Goal: Check status: Check status

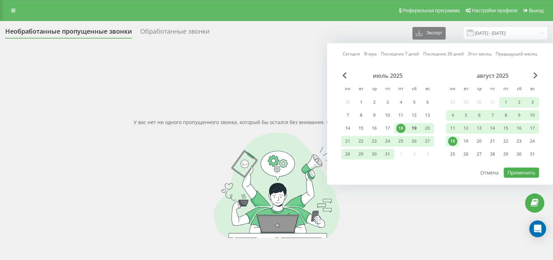
click at [413, 129] on div "19" at bounding box center [414, 128] width 9 height 9
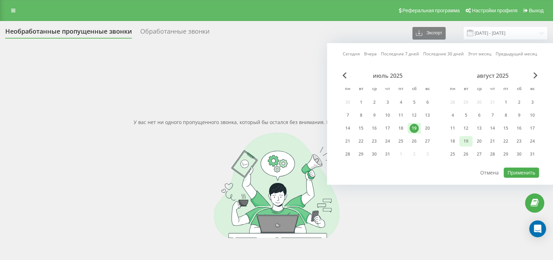
click at [468, 139] on div "19" at bounding box center [466, 140] width 9 height 9
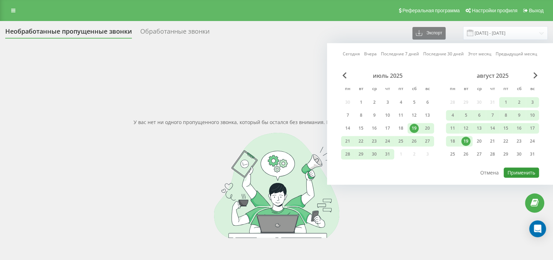
click at [528, 170] on button "Применить" at bounding box center [521, 172] width 35 height 10
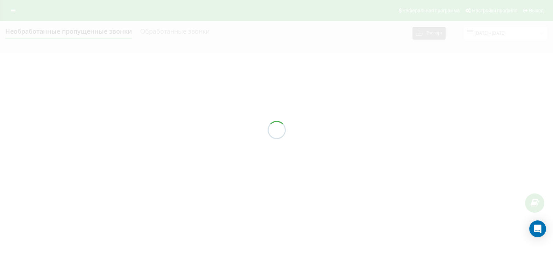
type input "[DATE] - [DATE]"
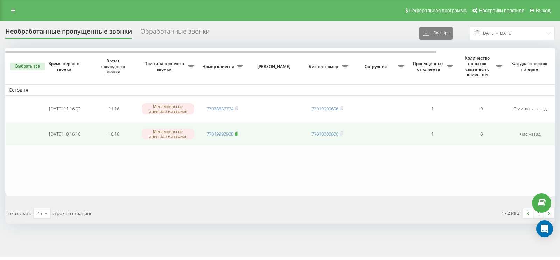
click at [237, 133] on rect at bounding box center [236, 133] width 2 height 3
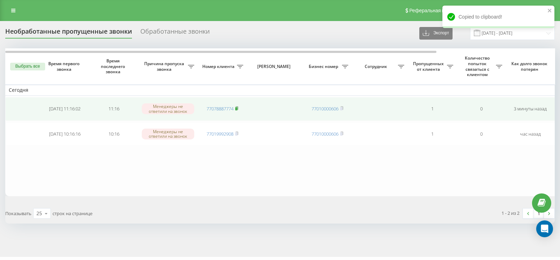
click at [237, 107] on rect at bounding box center [236, 108] width 2 height 3
